Goal: Book appointment/travel/reservation

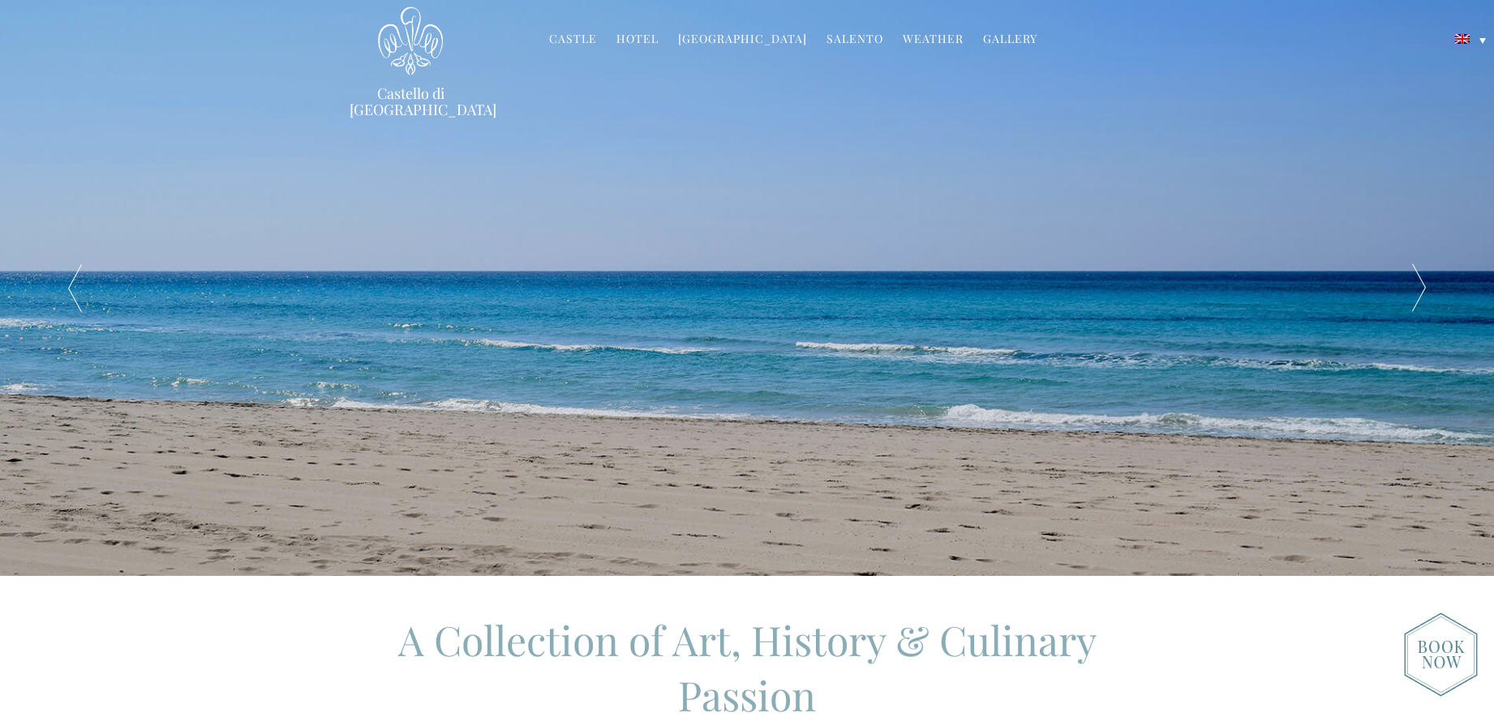
click at [641, 40] on link "Hotel" at bounding box center [637, 40] width 42 height 19
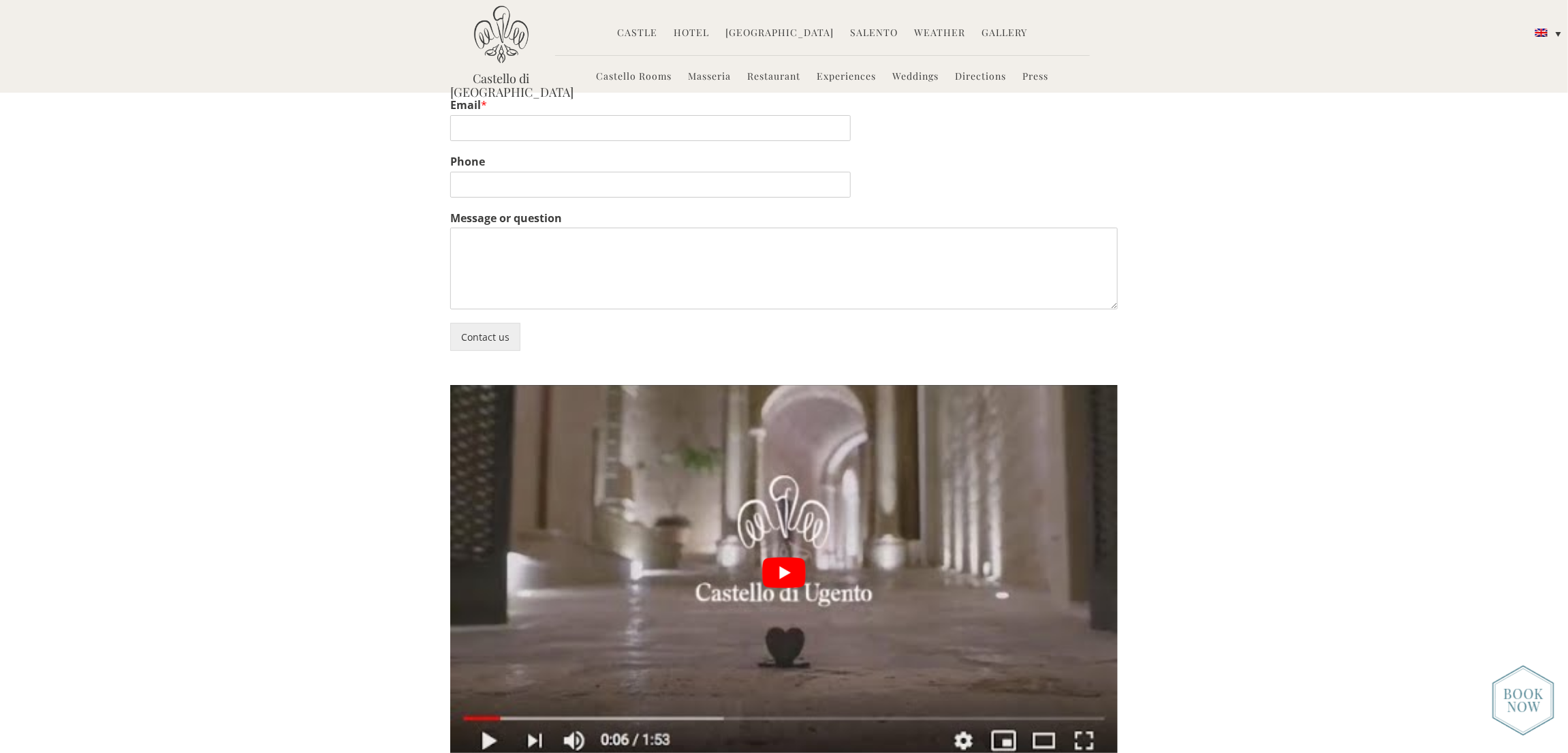
scroll to position [3279, 0]
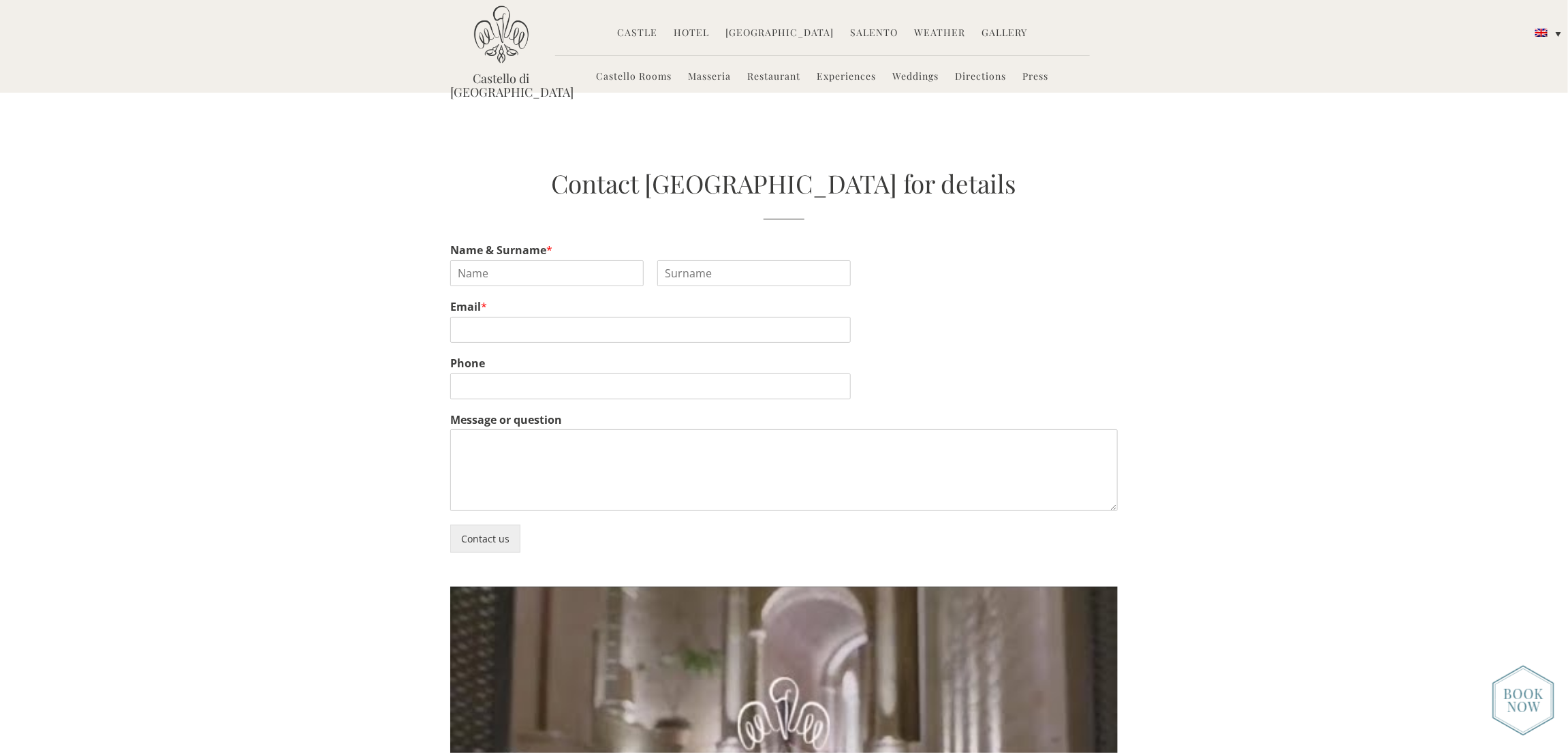
click at [662, 75] on link "Castello Rooms" at bounding box center [634, 77] width 76 height 16
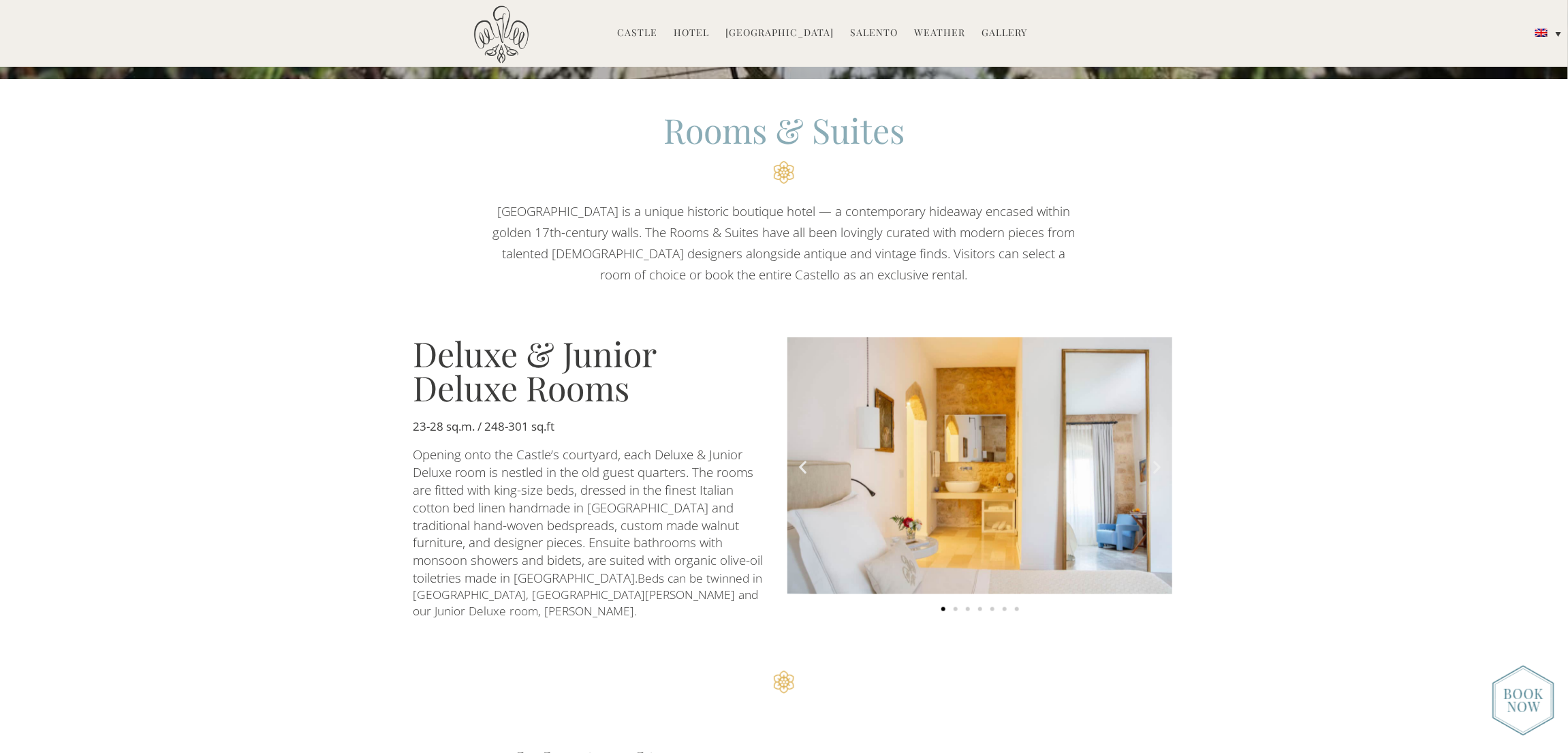
scroll to position [1023, 0]
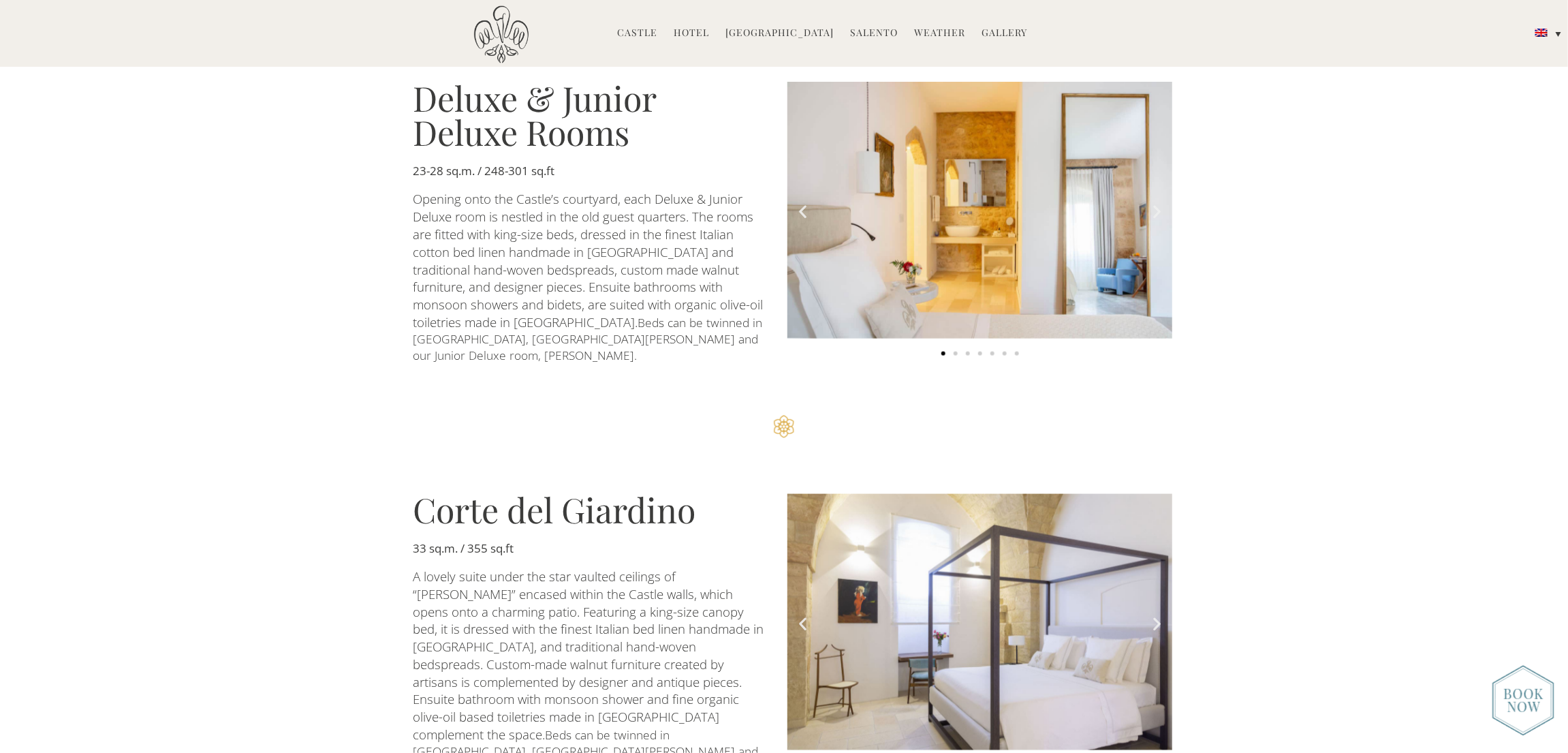
click at [908, 200] on img "1 of 7" at bounding box center [980, 210] width 385 height 257
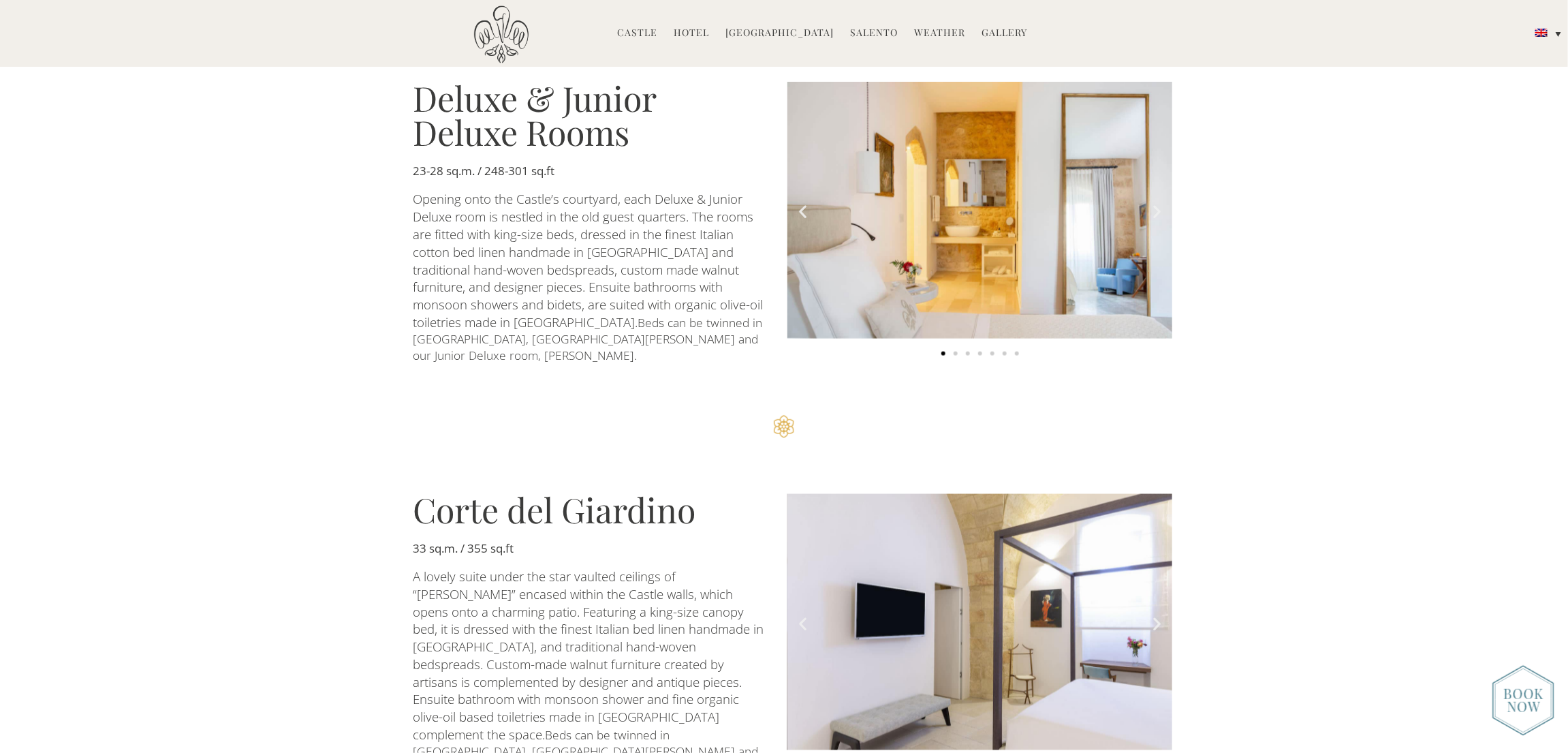
click at [1043, 312] on img "1 of 7" at bounding box center [980, 210] width 385 height 257
click at [535, 113] on h3 "Deluxe & Junior Deluxe Rooms" at bounding box center [590, 115] width 354 height 68
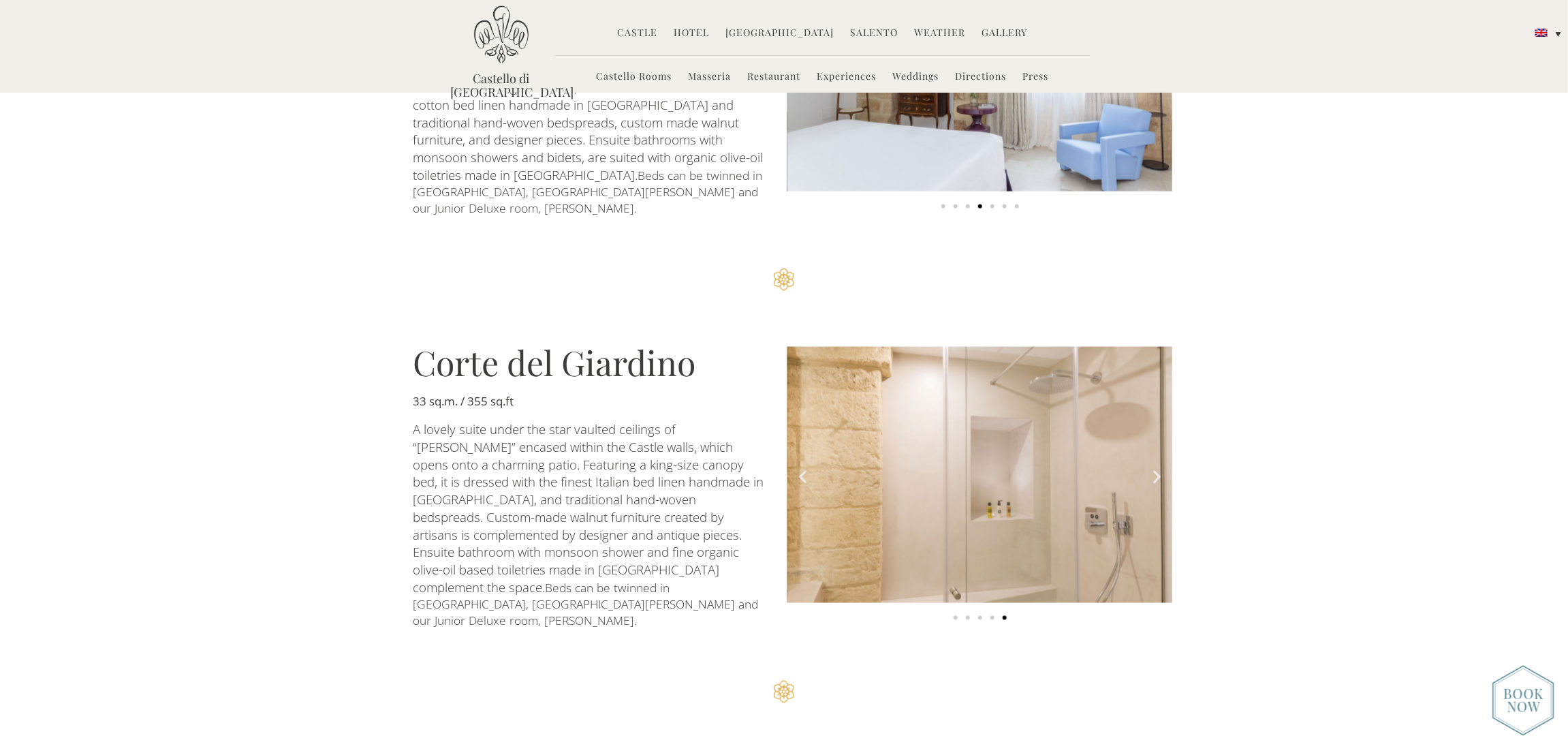
scroll to position [1145, 0]
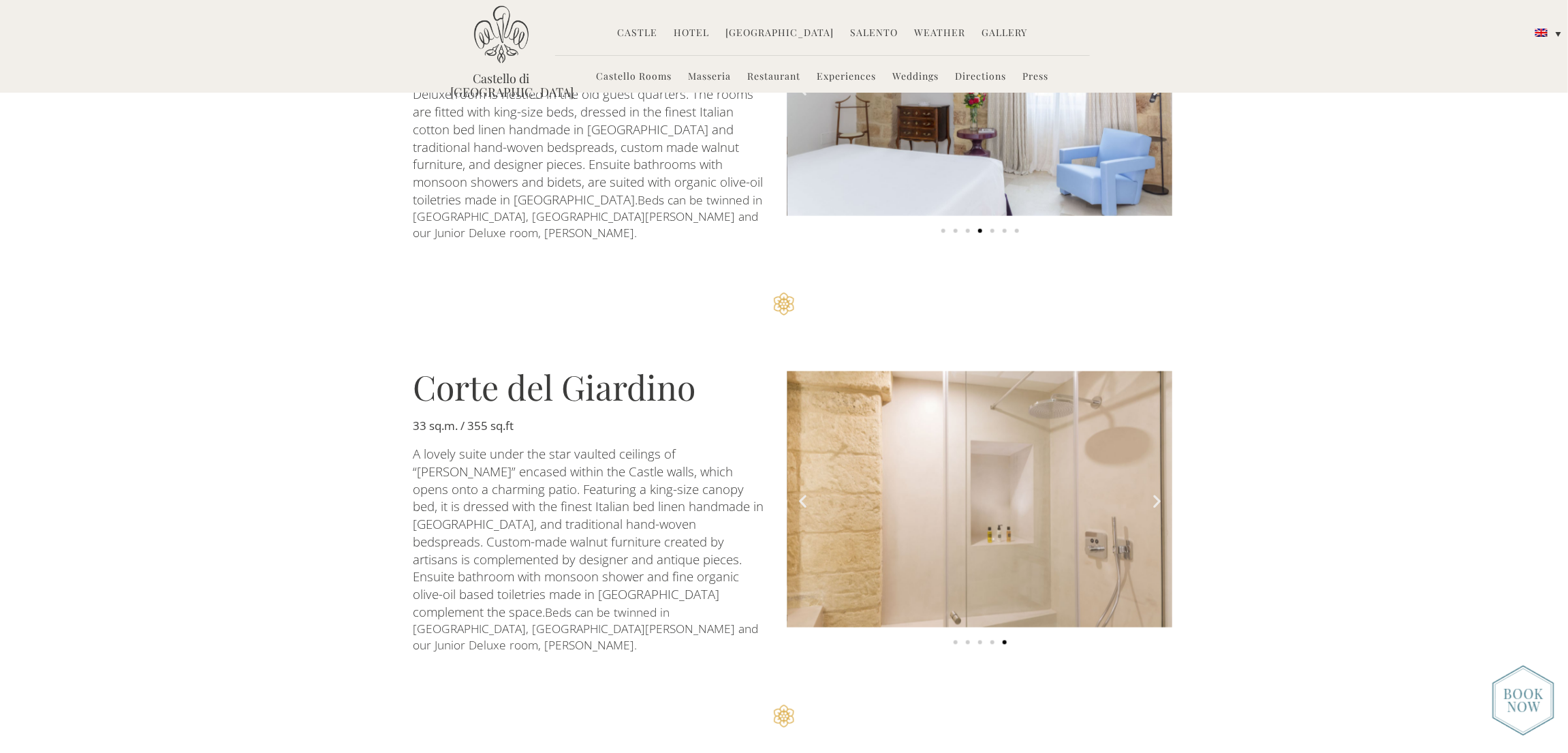
click at [1155, 492] on icon "Next slide" at bounding box center [1156, 501] width 17 height 17
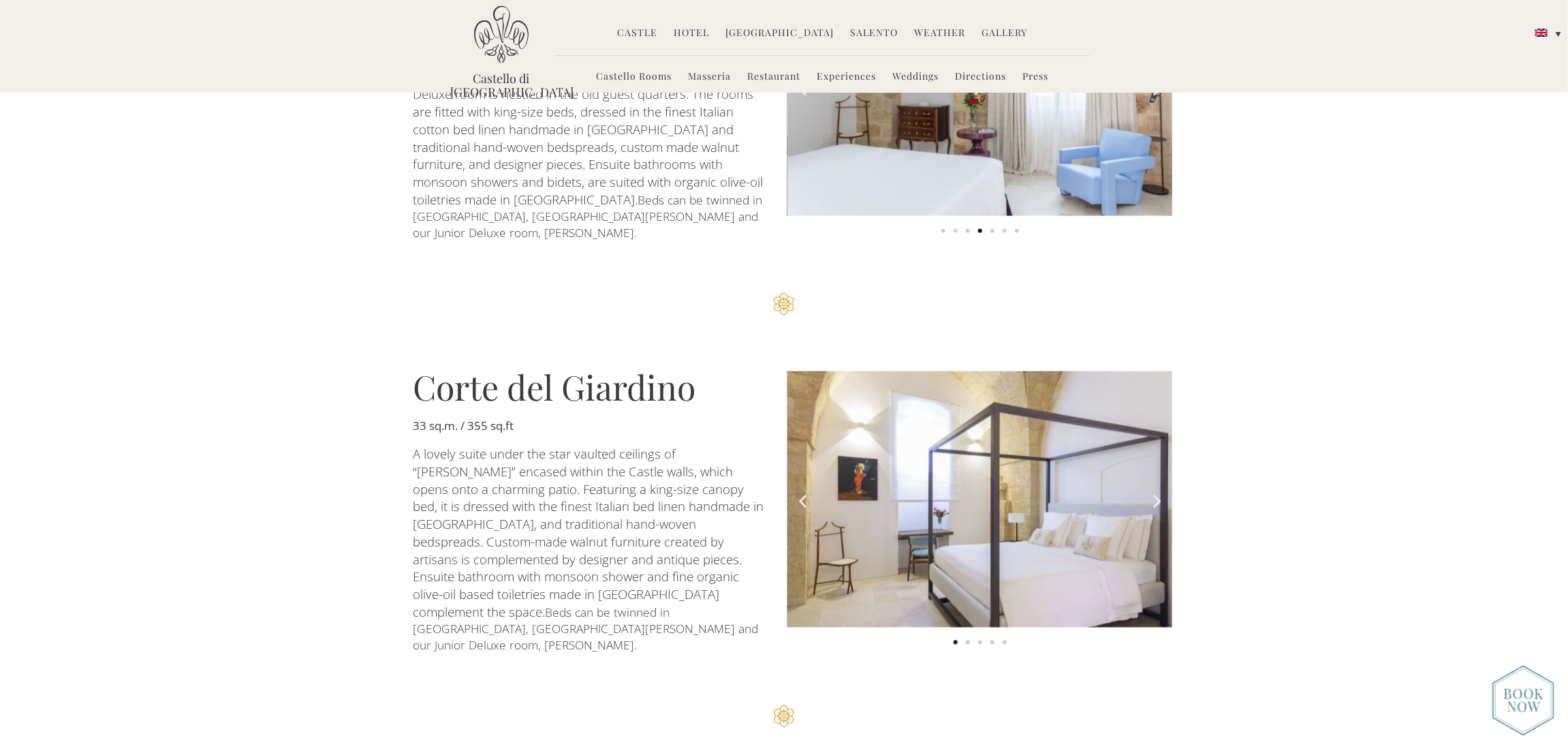
click at [1155, 492] on icon "Next slide" at bounding box center [1156, 501] width 17 height 17
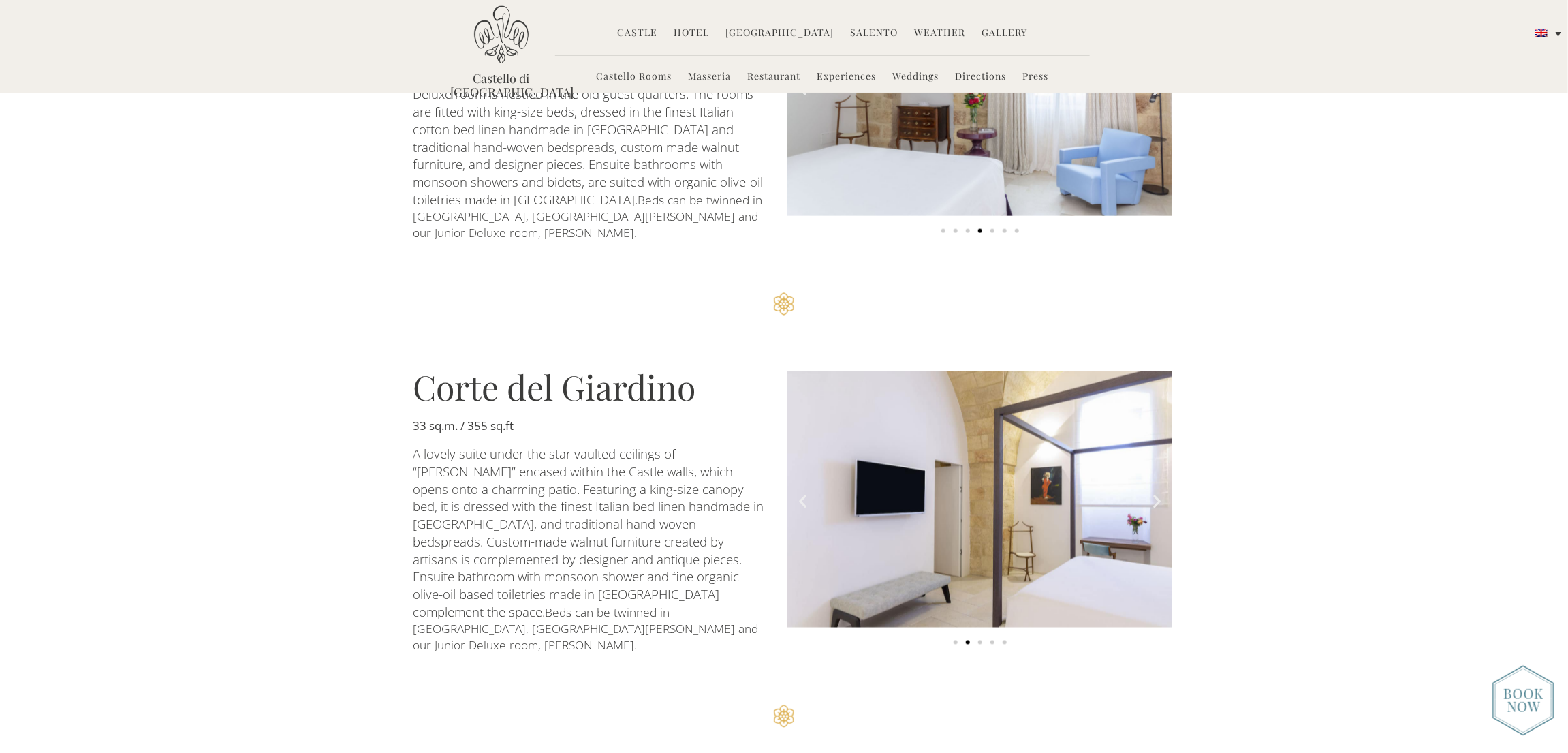
click at [1162, 492] on icon "Next slide" at bounding box center [1156, 501] width 17 height 17
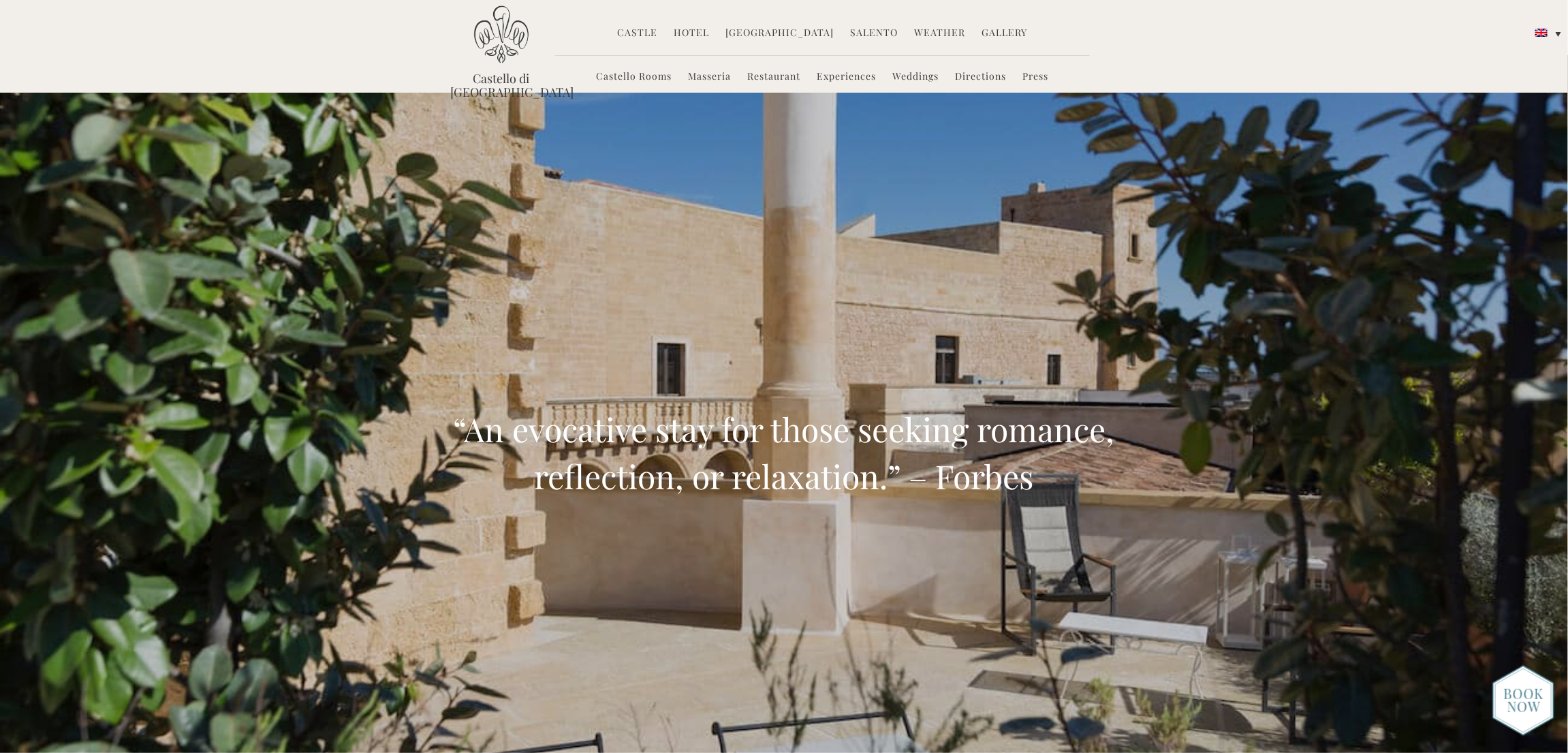
scroll to position [0, 0]
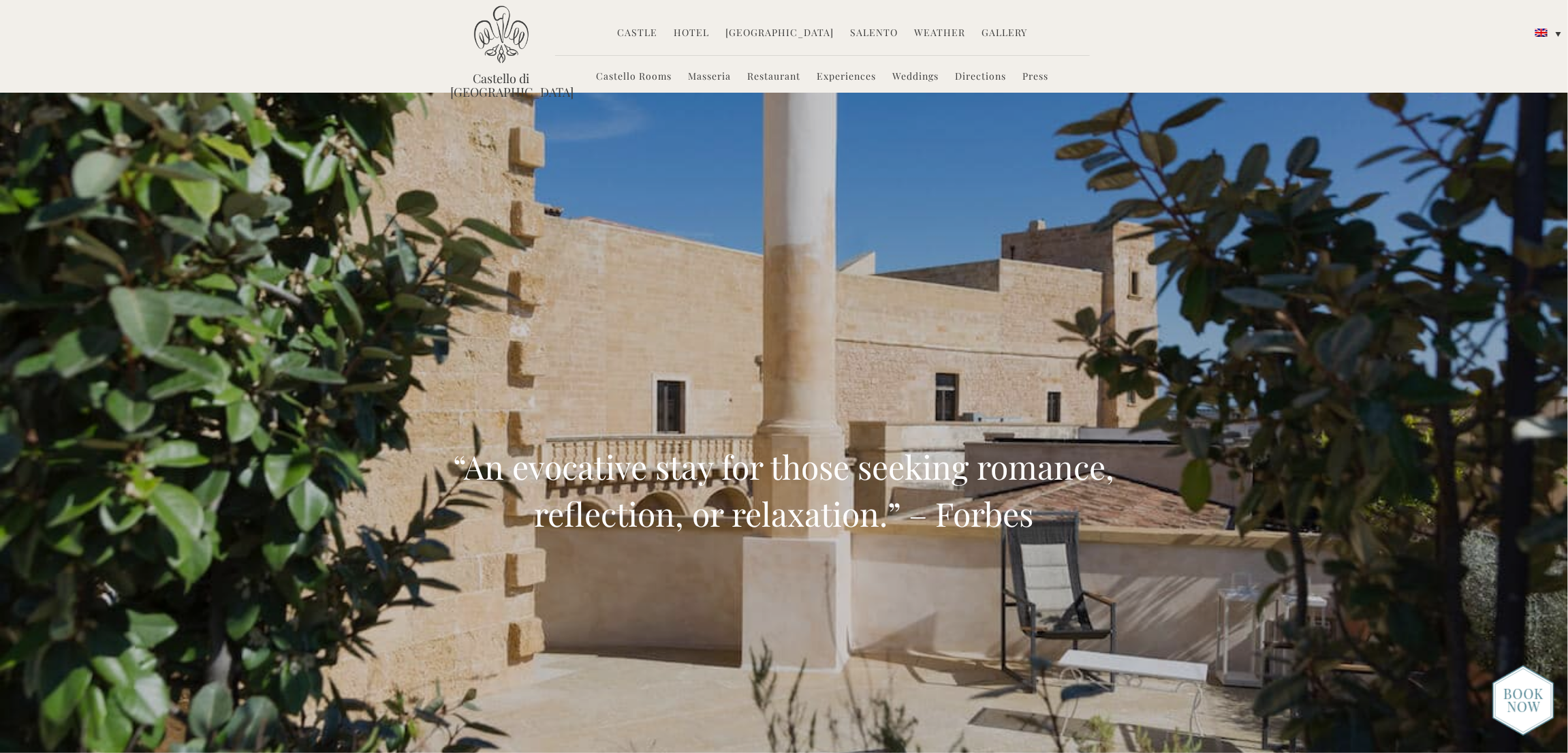
click at [697, 73] on link "Masseria" at bounding box center [710, 77] width 43 height 16
